Goal: Navigation & Orientation: Go to known website

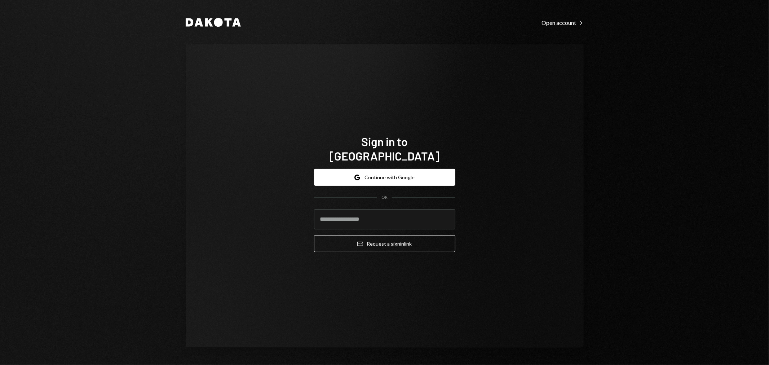
type input "**********"
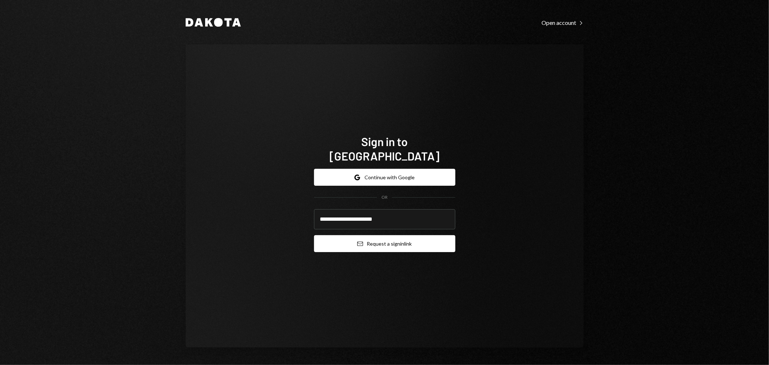
click at [398, 237] on button "Email Request a sign in link" at bounding box center [384, 243] width 141 height 17
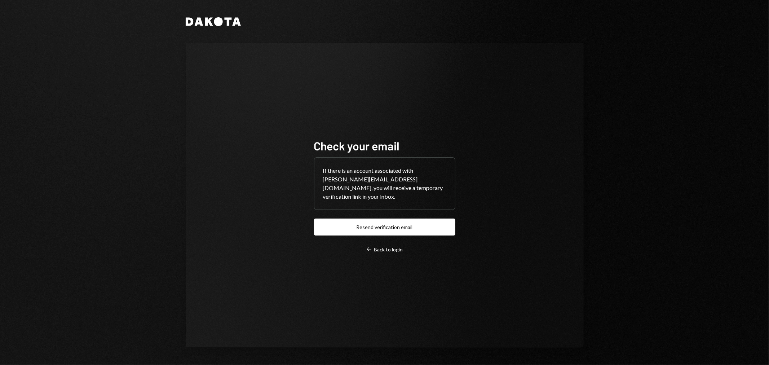
click at [235, 179] on div "Check your email If there is an account associated with [PERSON_NAME][EMAIL_ADD…" at bounding box center [385, 195] width 398 height 304
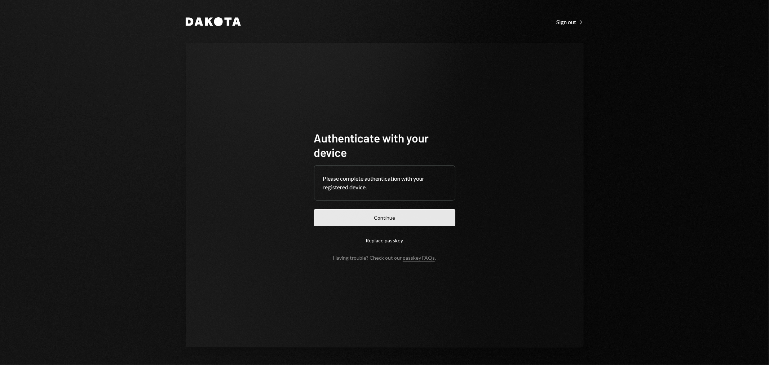
click at [369, 219] on button "Continue" at bounding box center [384, 217] width 141 height 17
